Goal: Transaction & Acquisition: Purchase product/service

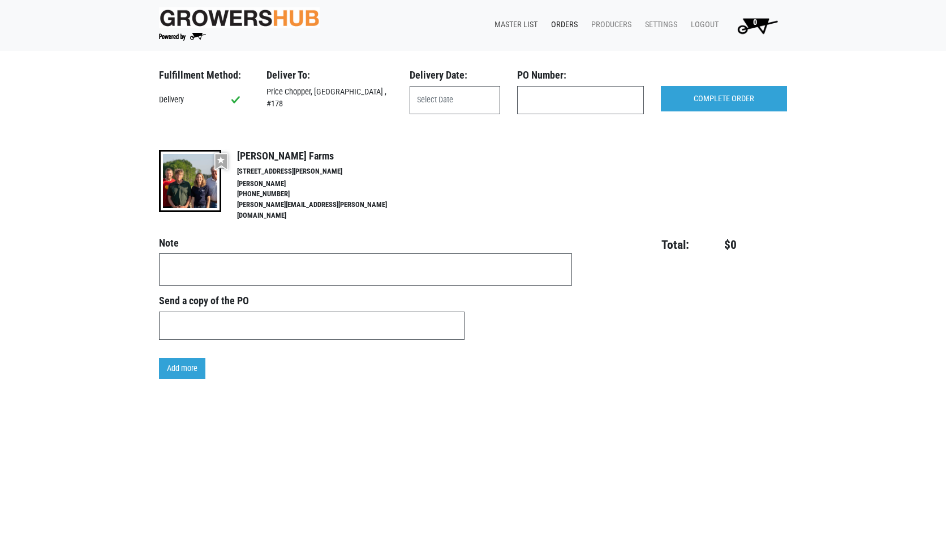
click at [517, 28] on link "Master List" at bounding box center [513, 25] width 57 height 22
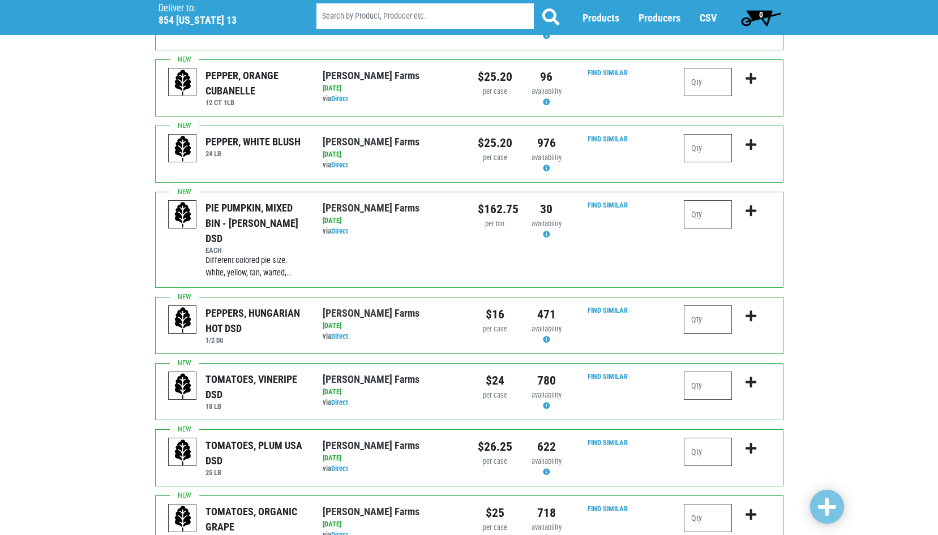
scroll to position [170, 0]
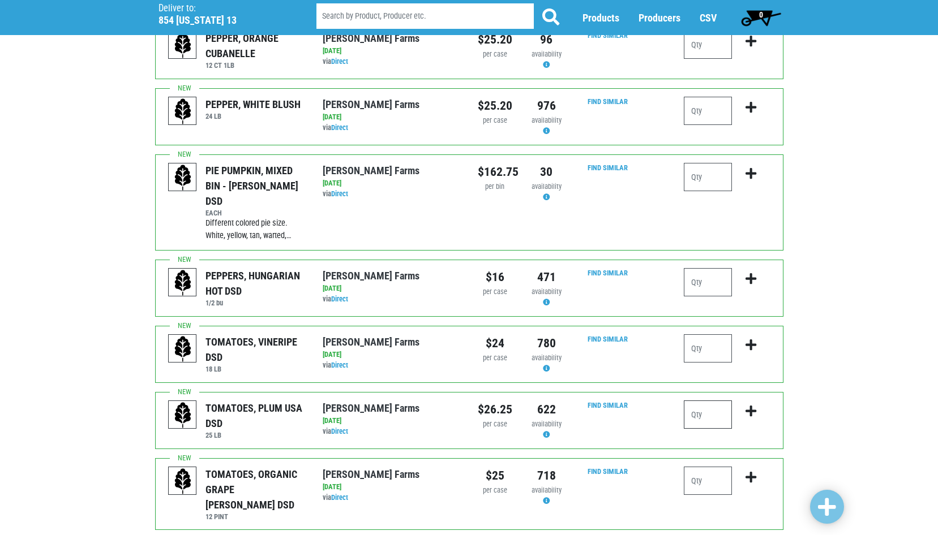
click at [703, 401] on input "number" at bounding box center [707, 415] width 48 height 28
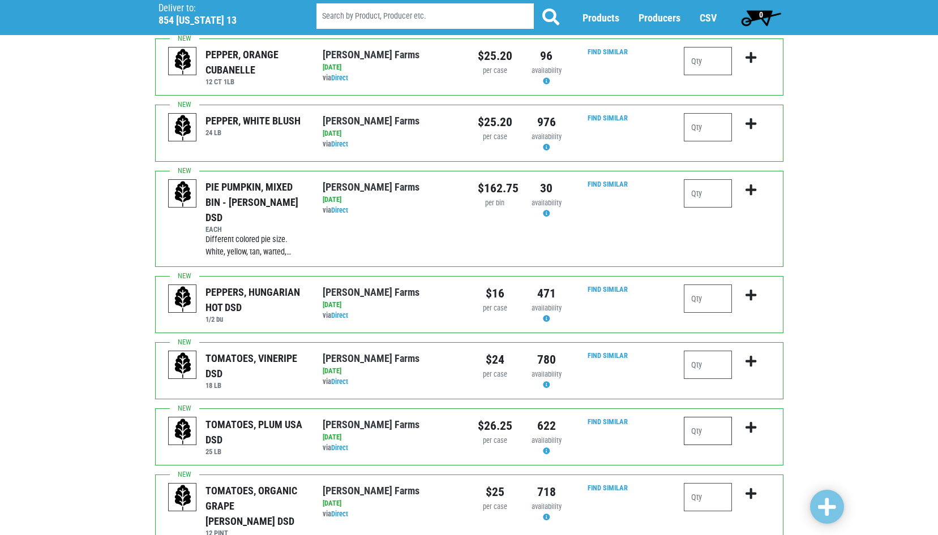
scroll to position [113, 0]
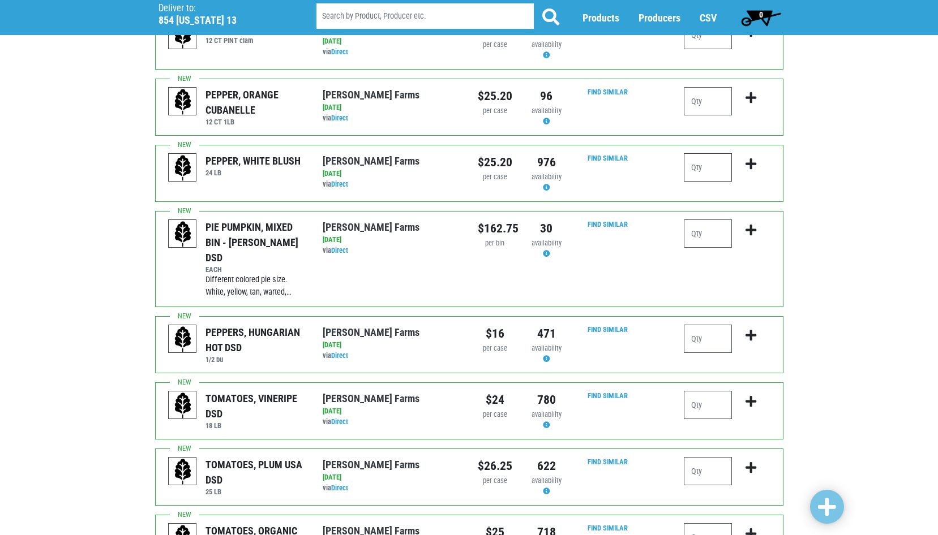
click at [690, 174] on input "number" at bounding box center [707, 167] width 48 height 28
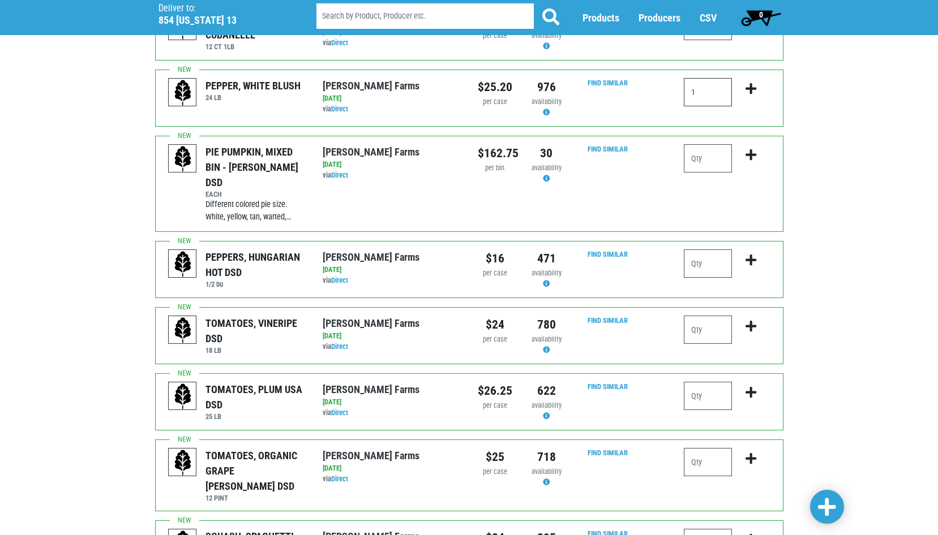
scroll to position [226, 0]
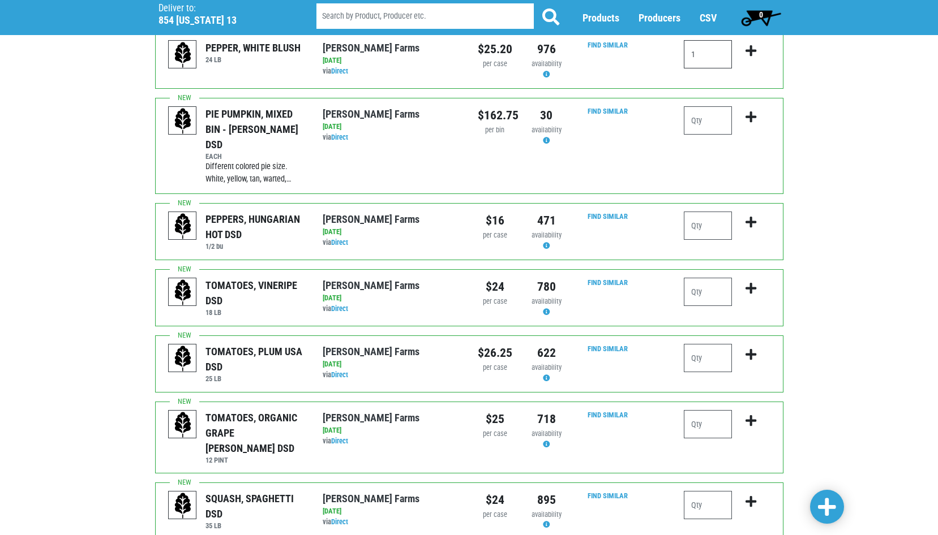
type input "1"
click at [691, 344] on input "number" at bounding box center [707, 358] width 48 height 28
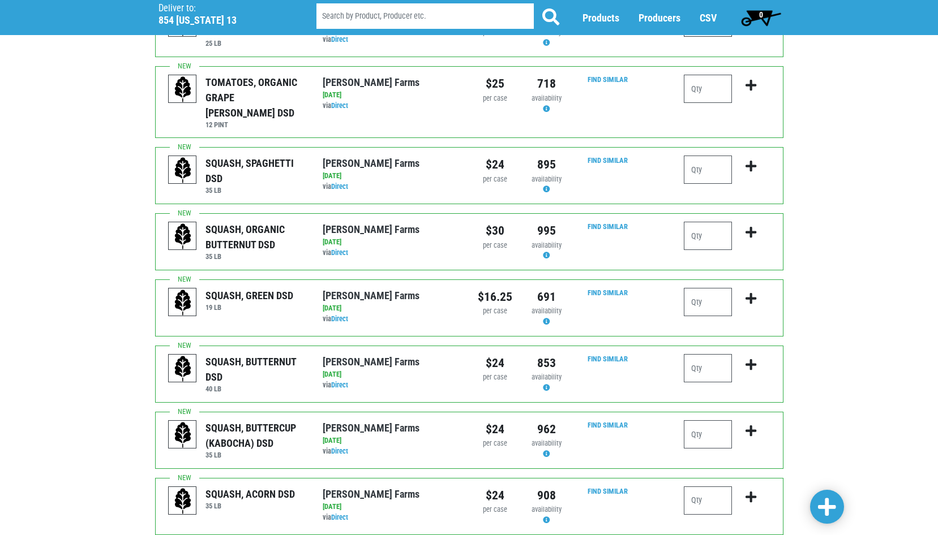
scroll to position [566, 0]
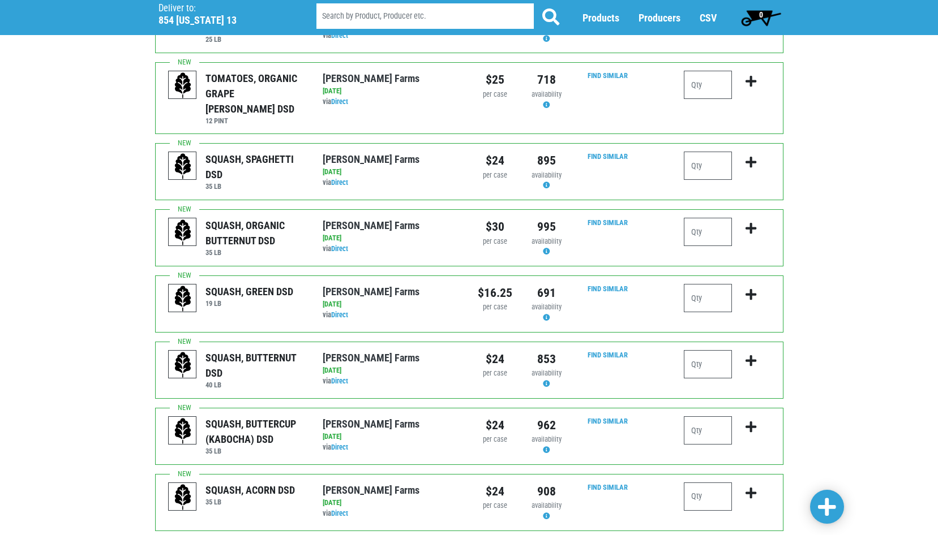
type input "1"
click at [711, 350] on input "number" at bounding box center [707, 364] width 48 height 28
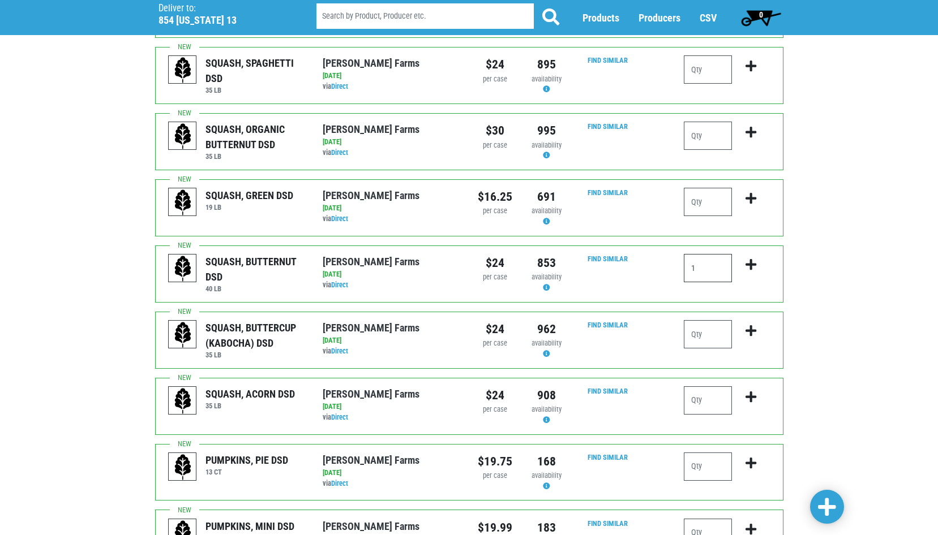
scroll to position [679, 0]
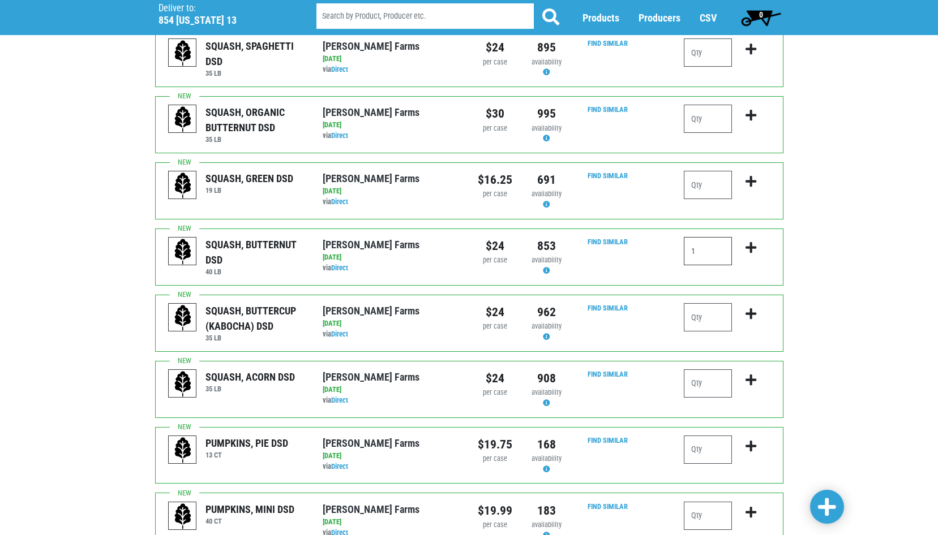
type input "1"
click at [625, 303] on div "Find Similar" at bounding box center [604, 323] width 47 height 40
click at [700, 303] on input "number" at bounding box center [707, 317] width 48 height 28
type input "1"
click at [689, 369] on input "number" at bounding box center [707, 383] width 48 height 28
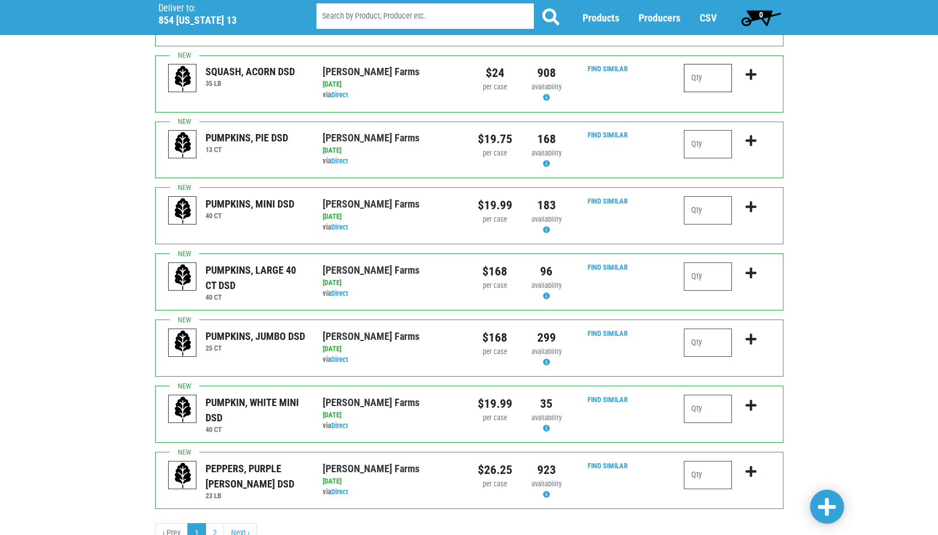
scroll to position [1000, 0]
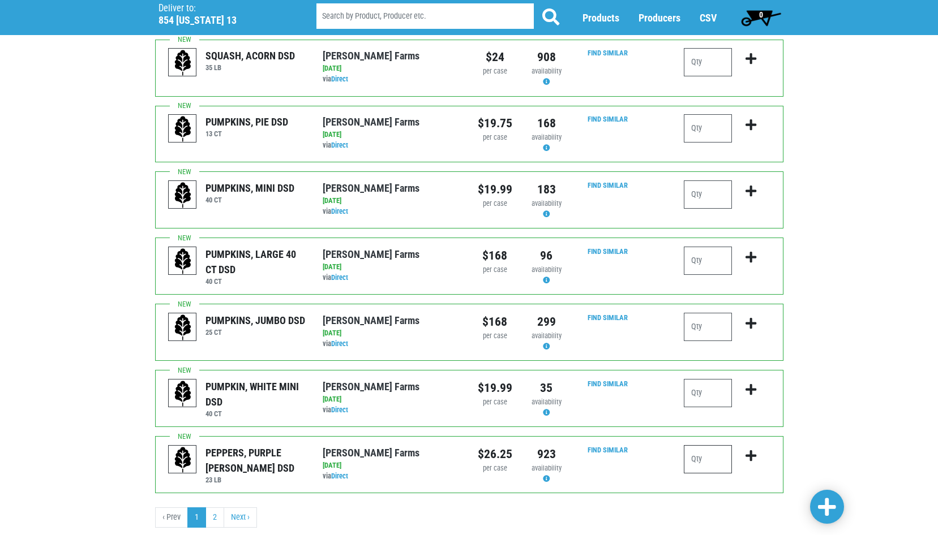
click at [698, 445] on input "number" at bounding box center [707, 459] width 48 height 28
type input "1"
click at [837, 510] on link at bounding box center [827, 507] width 34 height 34
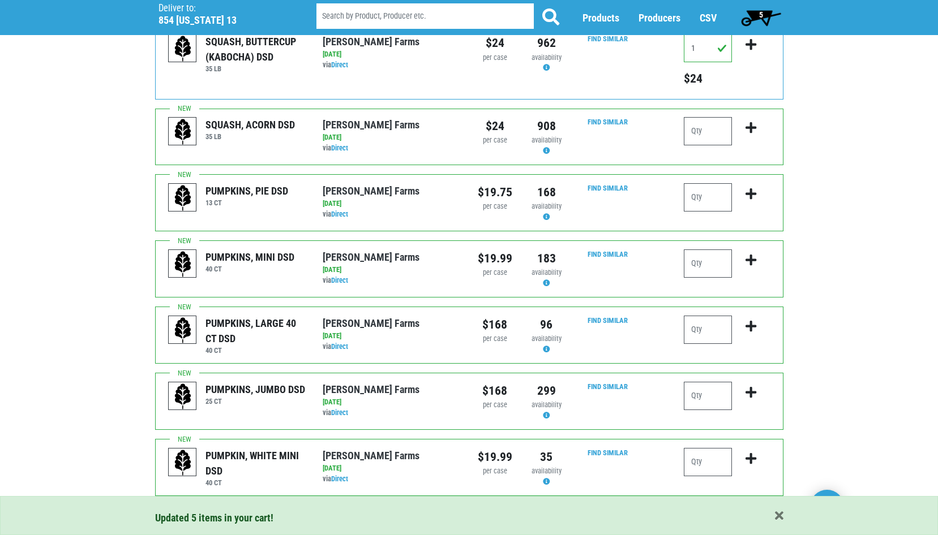
scroll to position [1085, 0]
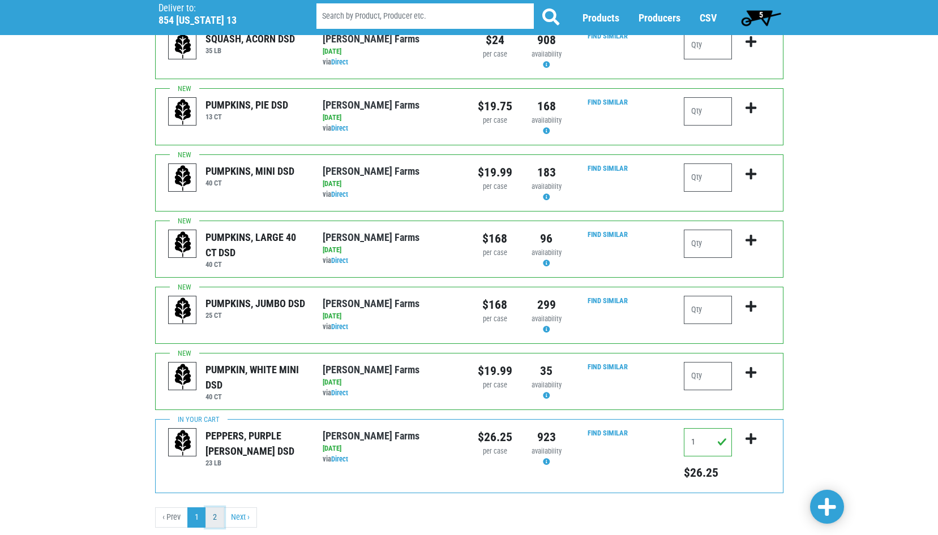
click at [213, 508] on link "2" at bounding box center [214, 518] width 19 height 20
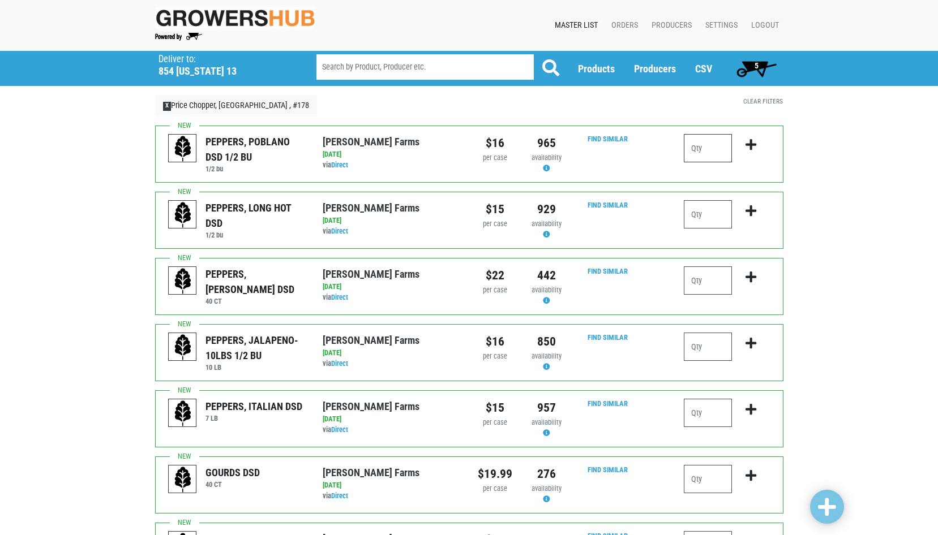
click at [697, 157] on input "number" at bounding box center [707, 148] width 48 height 28
type input "1"
click at [697, 214] on input "number" at bounding box center [707, 214] width 48 height 28
click at [695, 283] on input "number" at bounding box center [707, 280] width 48 height 28
type input "1"
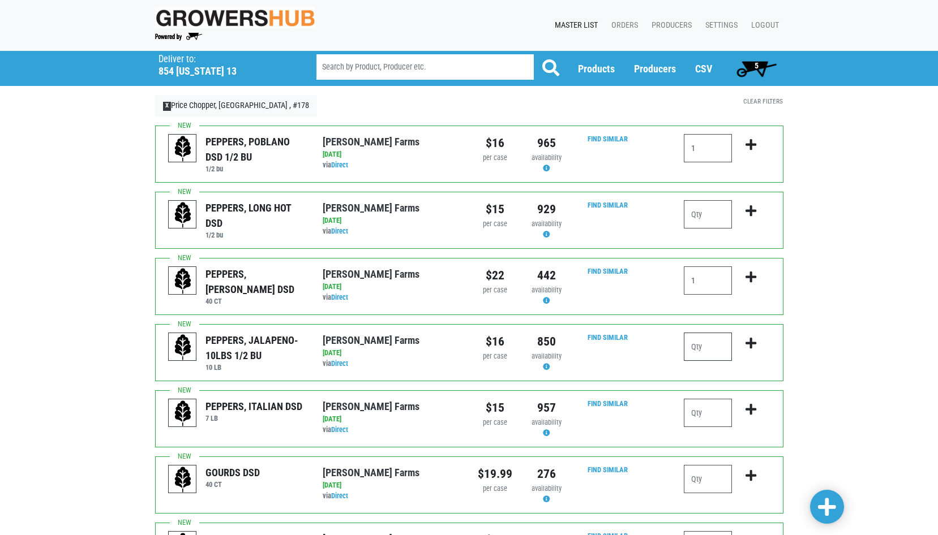
click at [691, 353] on input "number" at bounding box center [707, 347] width 48 height 28
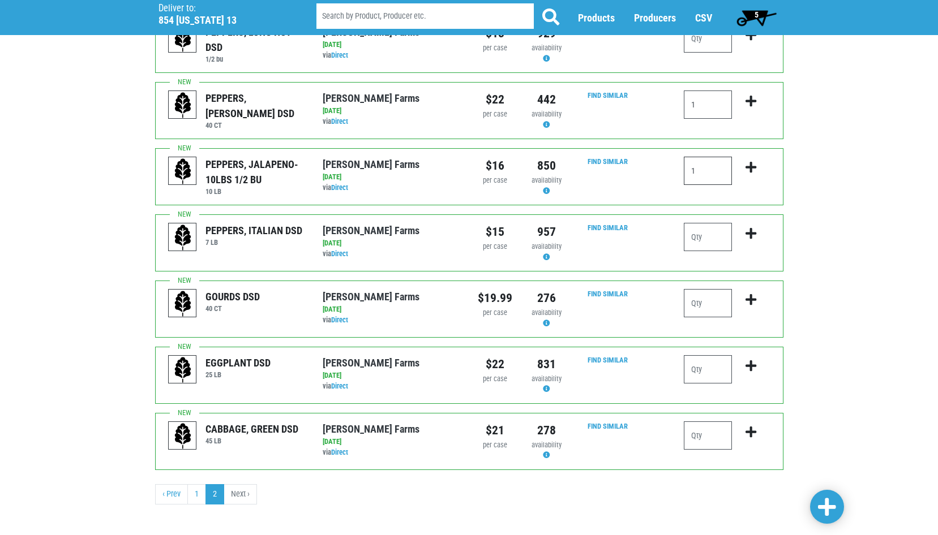
scroll to position [183, 0]
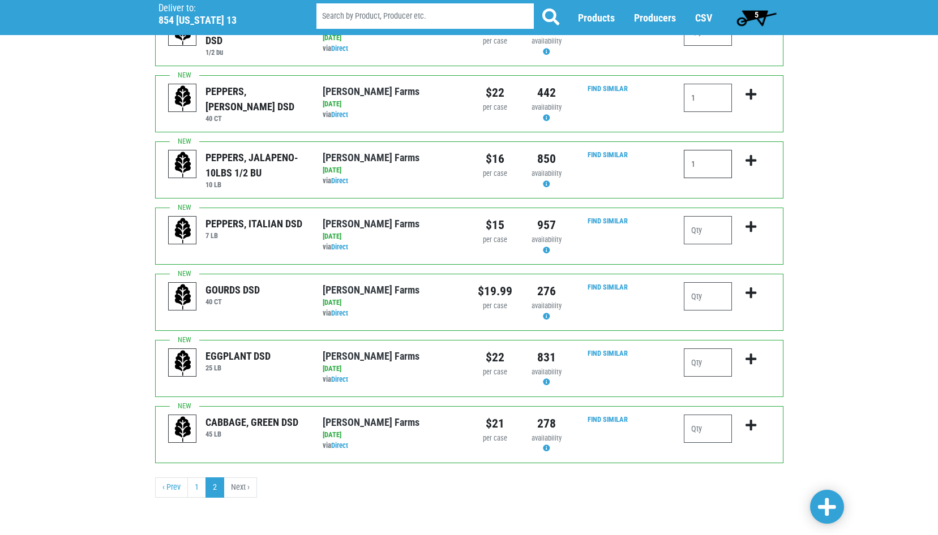
type input "1"
click at [700, 437] on input "number" at bounding box center [707, 429] width 48 height 28
type input "1"
click at [831, 506] on span at bounding box center [827, 507] width 18 height 20
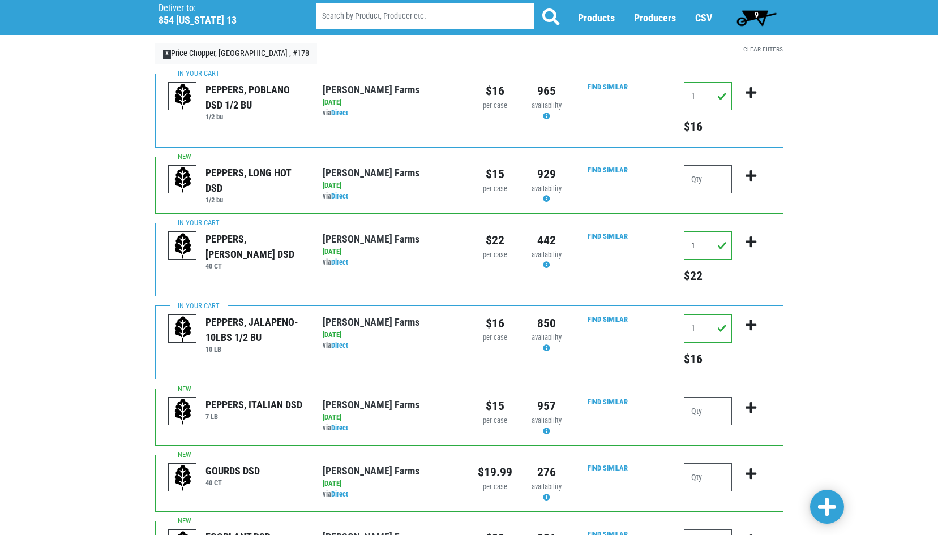
scroll to position [0, 0]
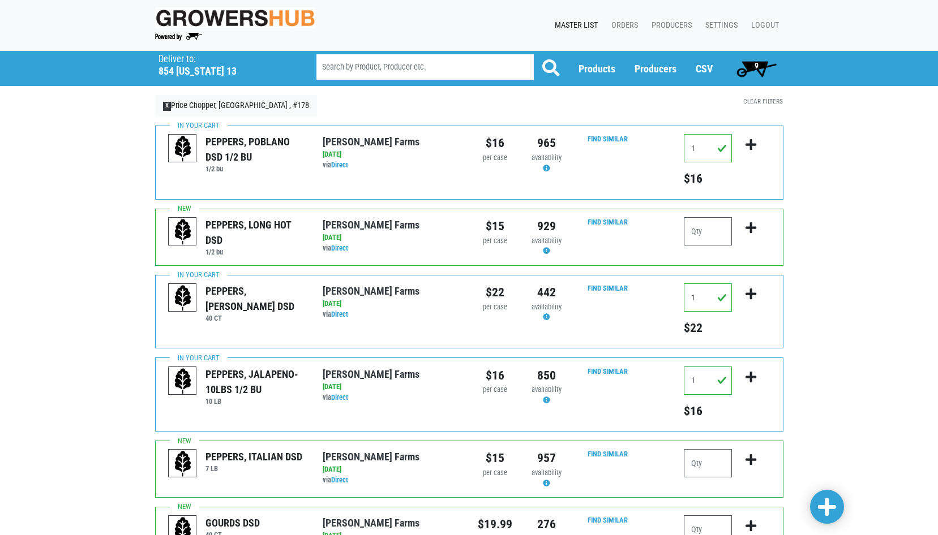
click at [755, 62] on span "9" at bounding box center [756, 65] width 4 height 9
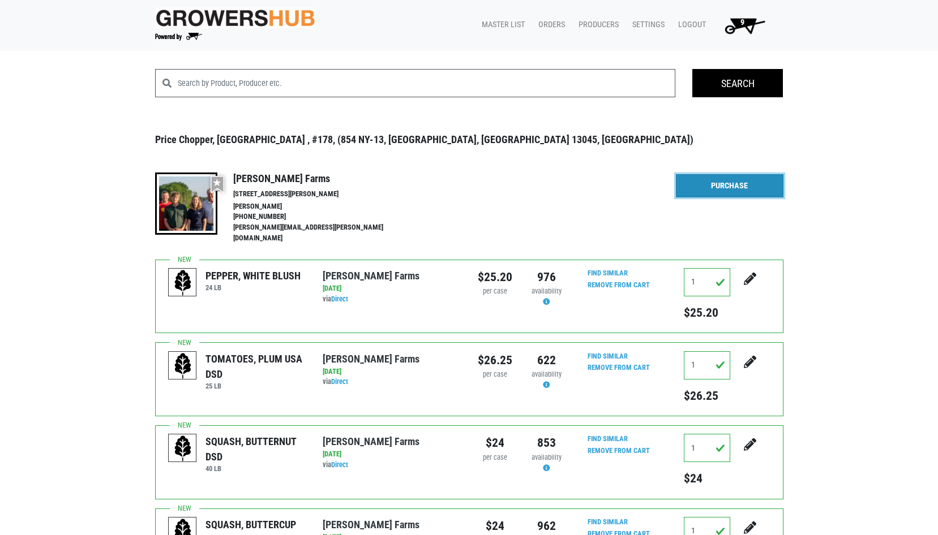
click at [728, 192] on link "Purchase" at bounding box center [730, 186] width 108 height 24
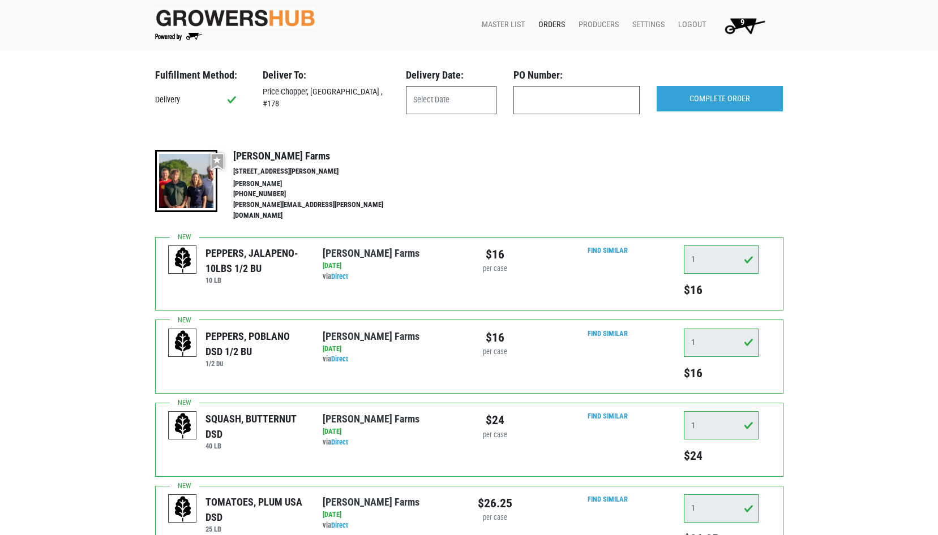
click at [450, 105] on input "text" at bounding box center [451, 100] width 91 height 28
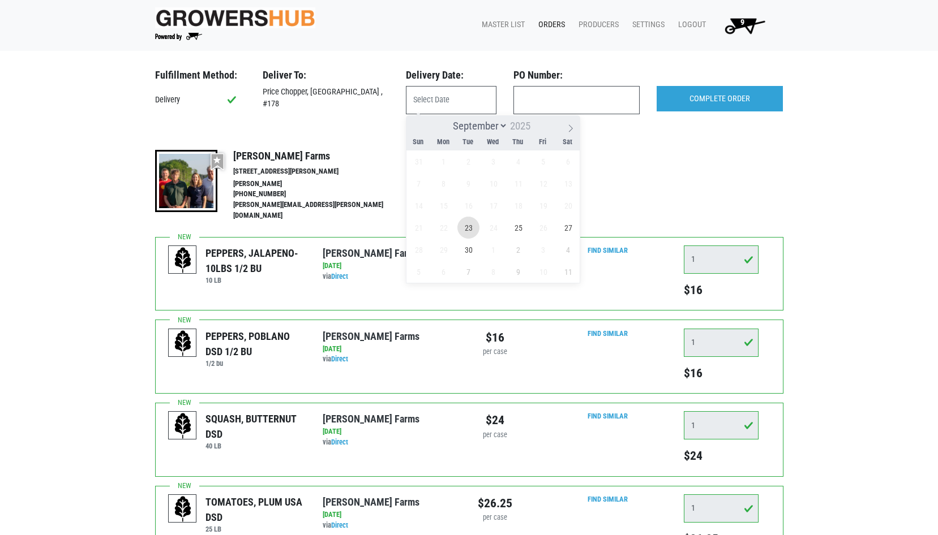
click at [472, 226] on span "23" at bounding box center [468, 228] width 22 height 22
type input "[DATE]"
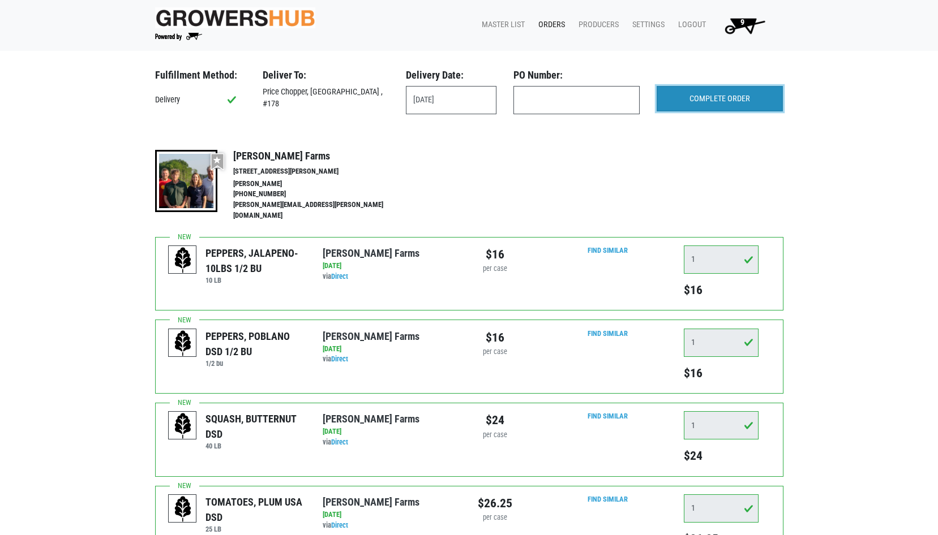
click at [725, 98] on input "COMPLETE ORDER" at bounding box center [719, 99] width 126 height 26
